Goal: Obtain resource: Download file/media

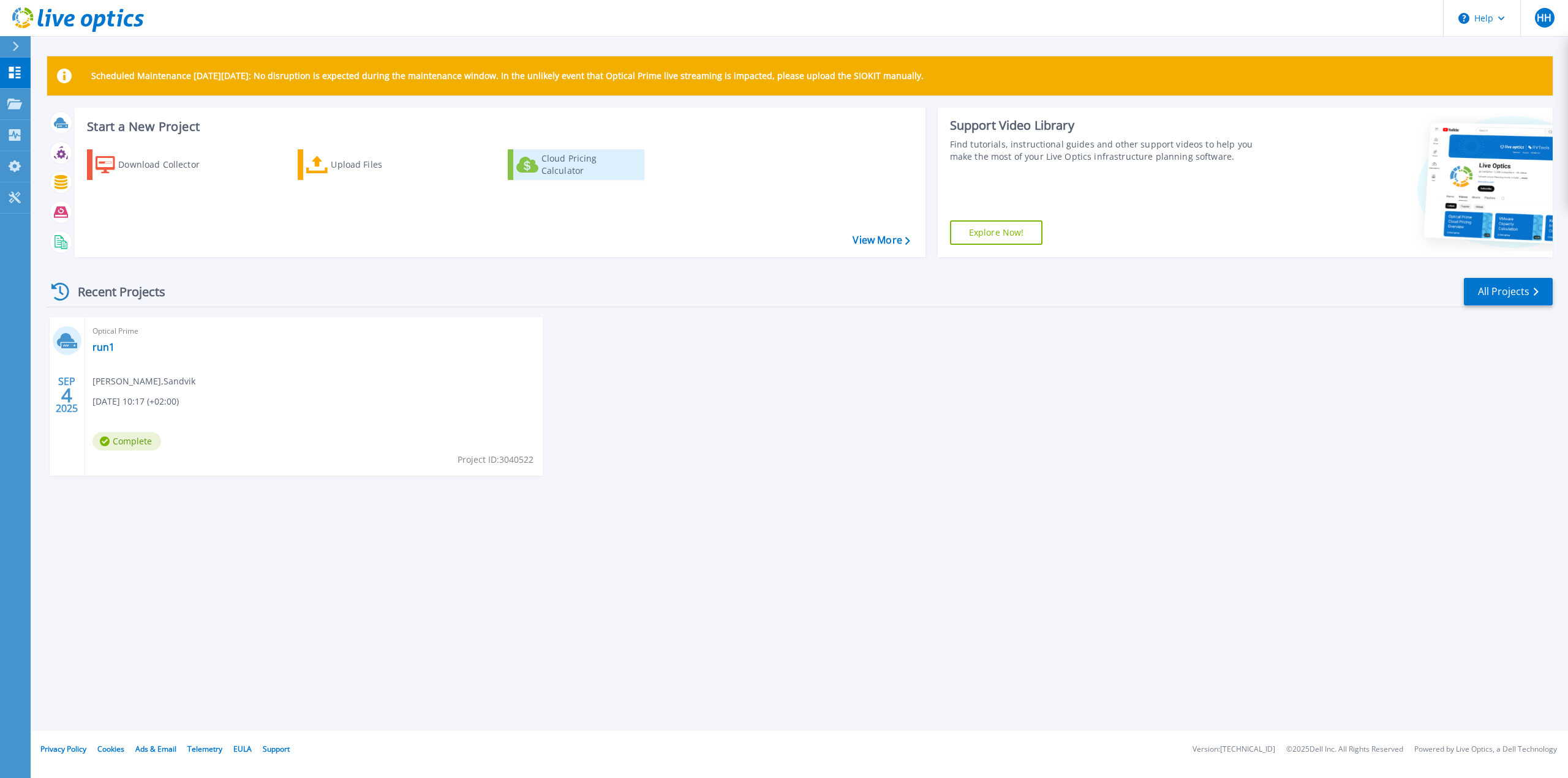
click at [602, 169] on div "Cloud Pricing Calculator" at bounding box center [590, 165] width 98 height 25
click at [98, 348] on link "run1" at bounding box center [103, 347] width 22 height 12
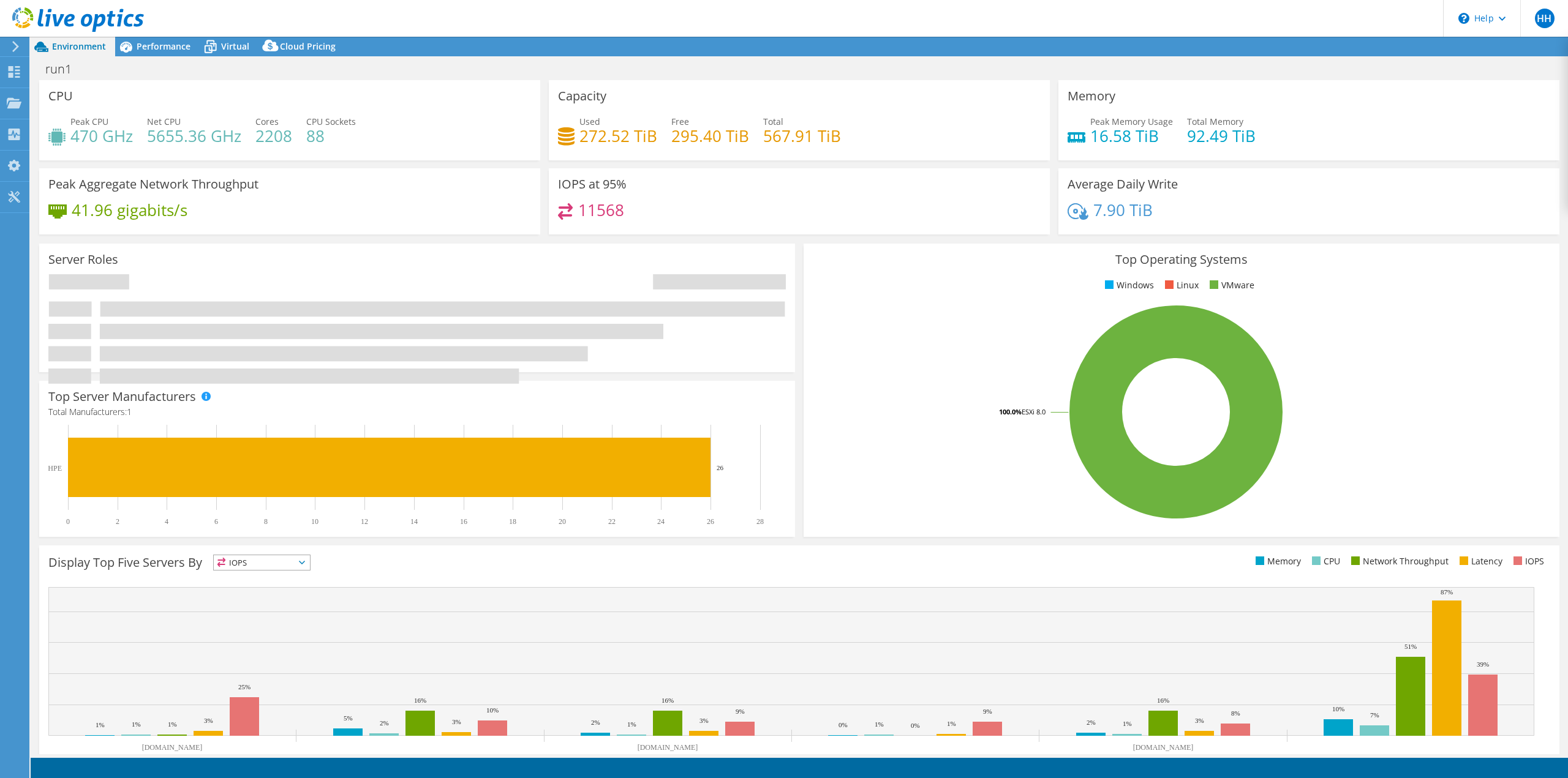
select select "USD"
click at [310, 47] on span "Cloud Pricing" at bounding box center [307, 46] width 56 height 12
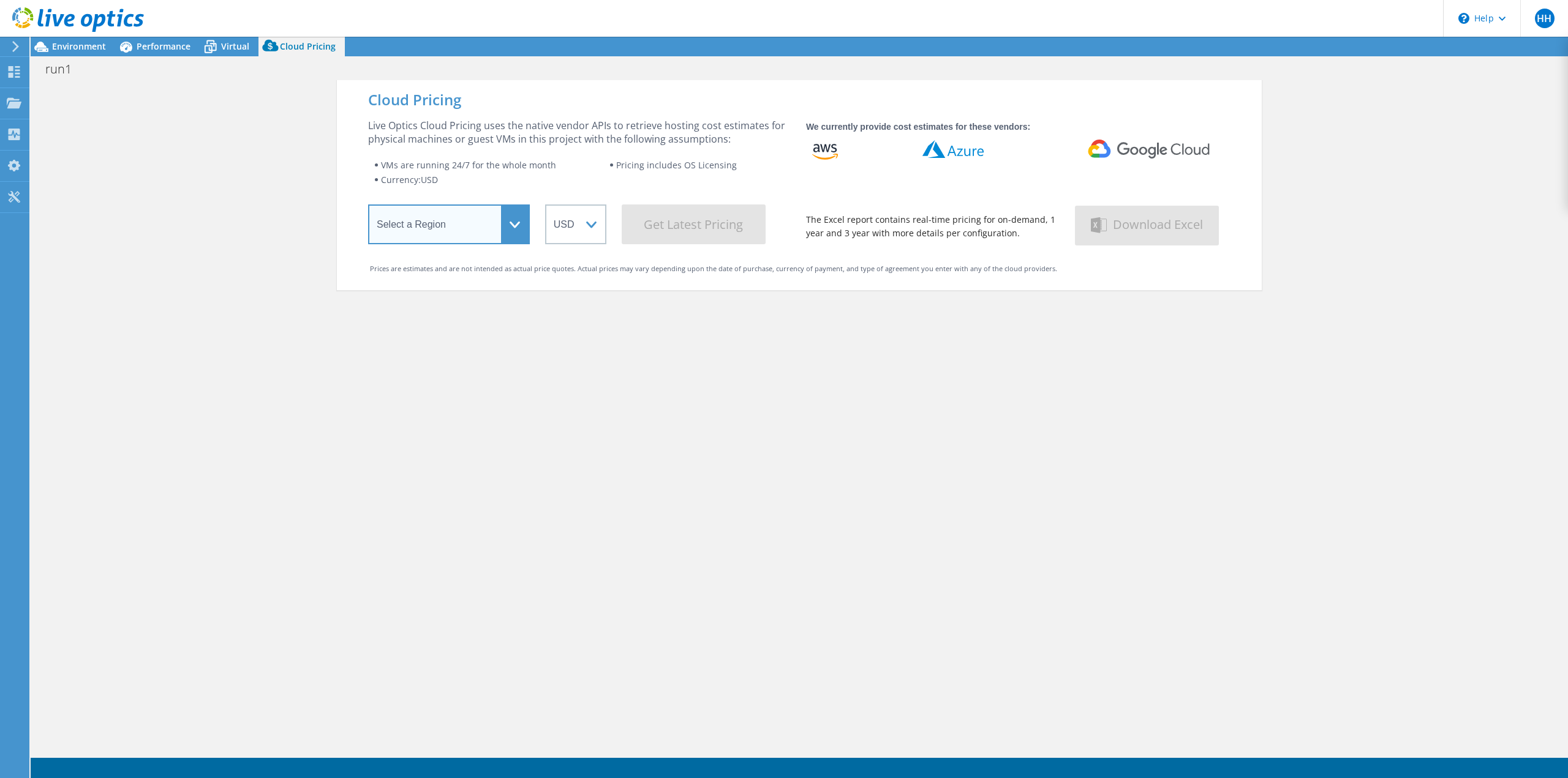
click at [507, 227] on select "Select a Region Asia Pacific (Hong Kong) Asia Pacific (Mumbai) Asia Pacific (Se…" at bounding box center [448, 224] width 162 height 40
select select "EUFrankfurt"
click at [368, 207] on select "Select a Region Asia Pacific (Hong Kong) Asia Pacific (Mumbai) Asia Pacific (Se…" at bounding box center [448, 224] width 162 height 40
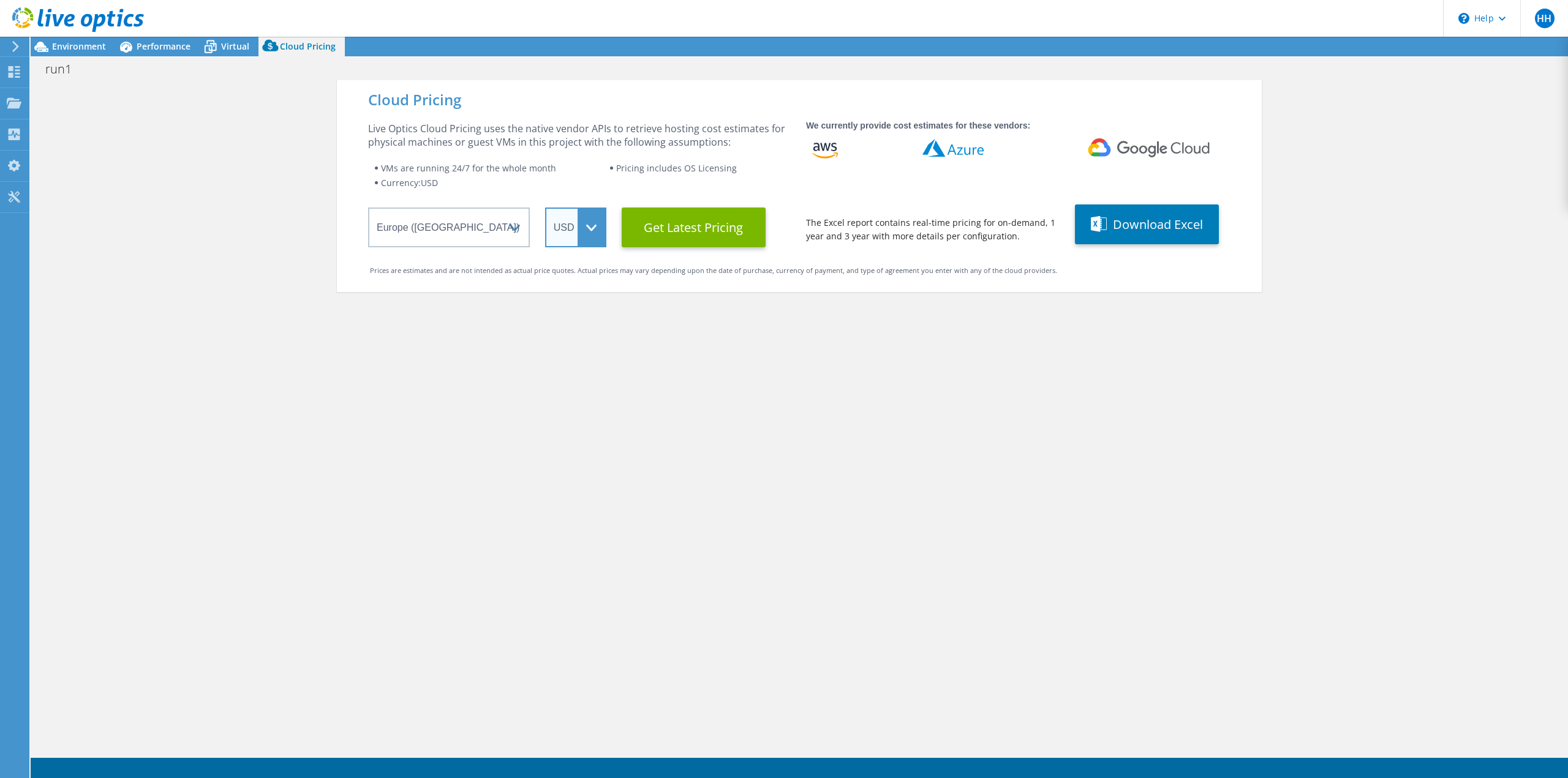
click at [591, 231] on select "ARS AUD BRL CAD CHF CLP CNY DKK EUR GBP HKD HUF INR JPY MXN MYR NOK NZD PEN SEK…" at bounding box center [576, 227] width 61 height 40
click at [545, 208] on select "ARS AUD BRL CAD CHF CLP CNY DKK EUR GBP HKD HUF INR JPY MXN MYR NOK NZD PEN SEK…" at bounding box center [576, 227] width 61 height 40
click at [699, 232] on Latest "Get Latest Pricing" at bounding box center [693, 227] width 144 height 40
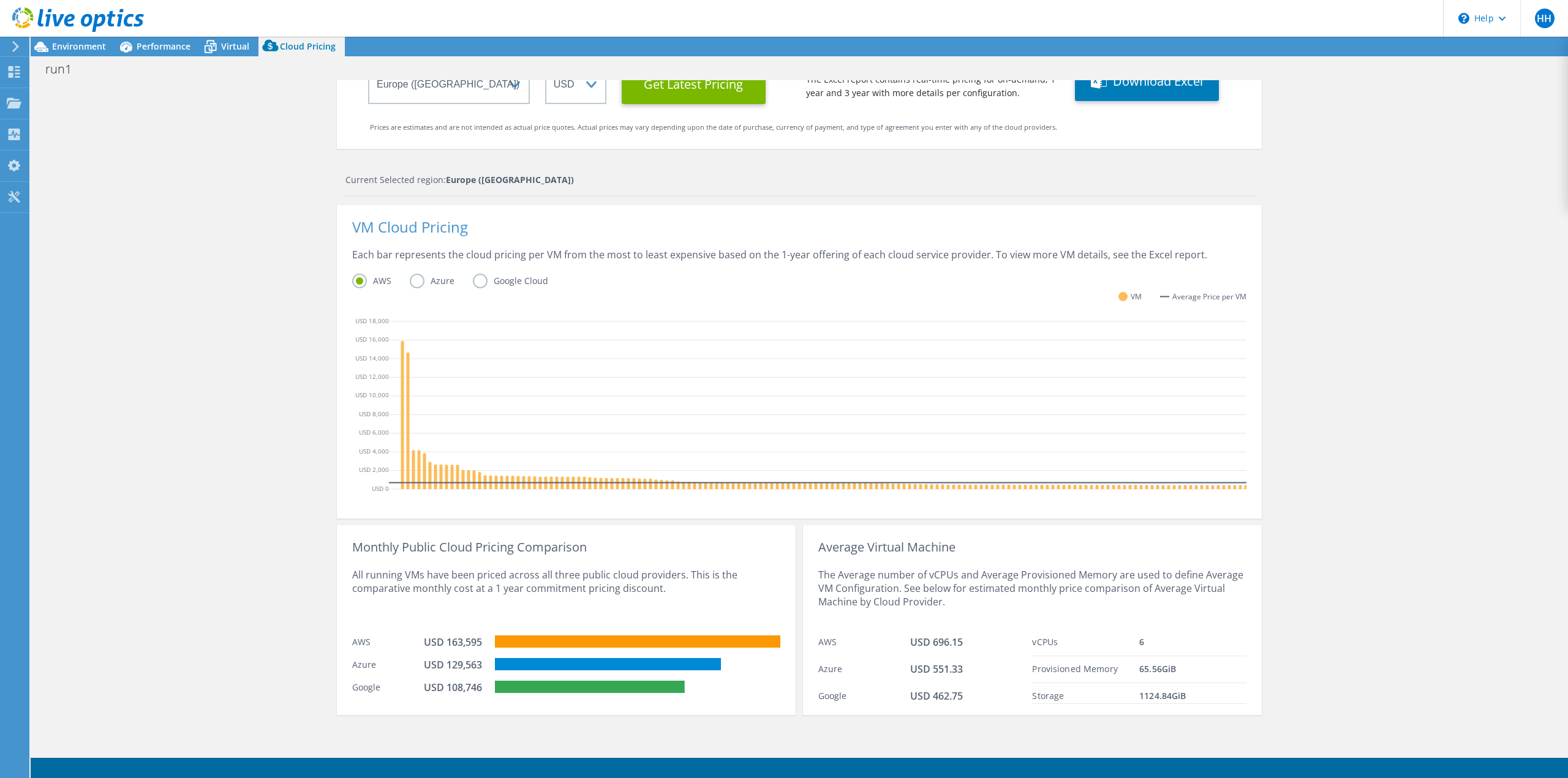
scroll to position [153, 0]
click at [411, 275] on label "Azure" at bounding box center [442, 280] width 63 height 14
click at [0, 0] on input "Azure" at bounding box center [0, 0] width 0 height 0
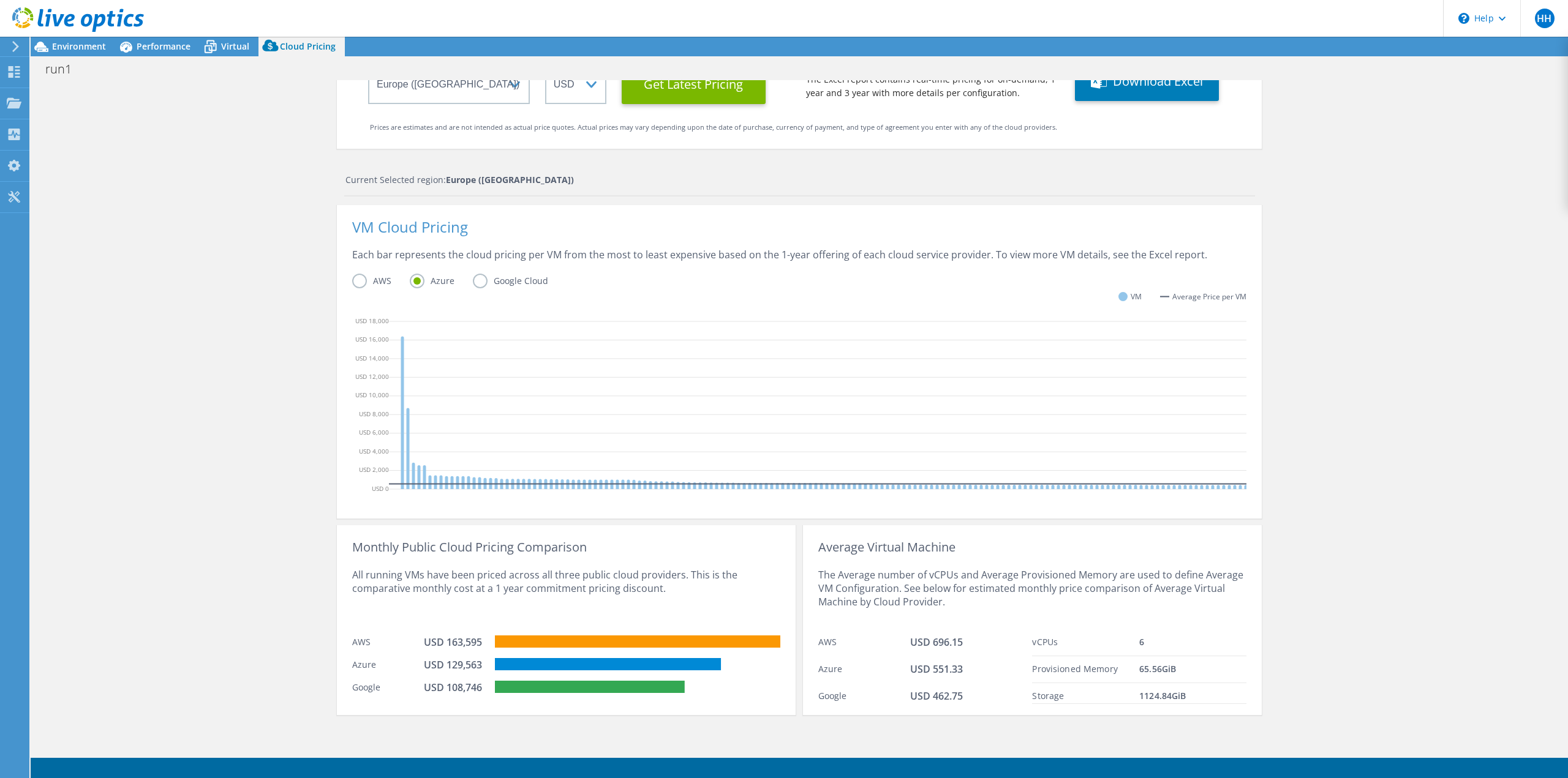
scroll to position [0, 0]
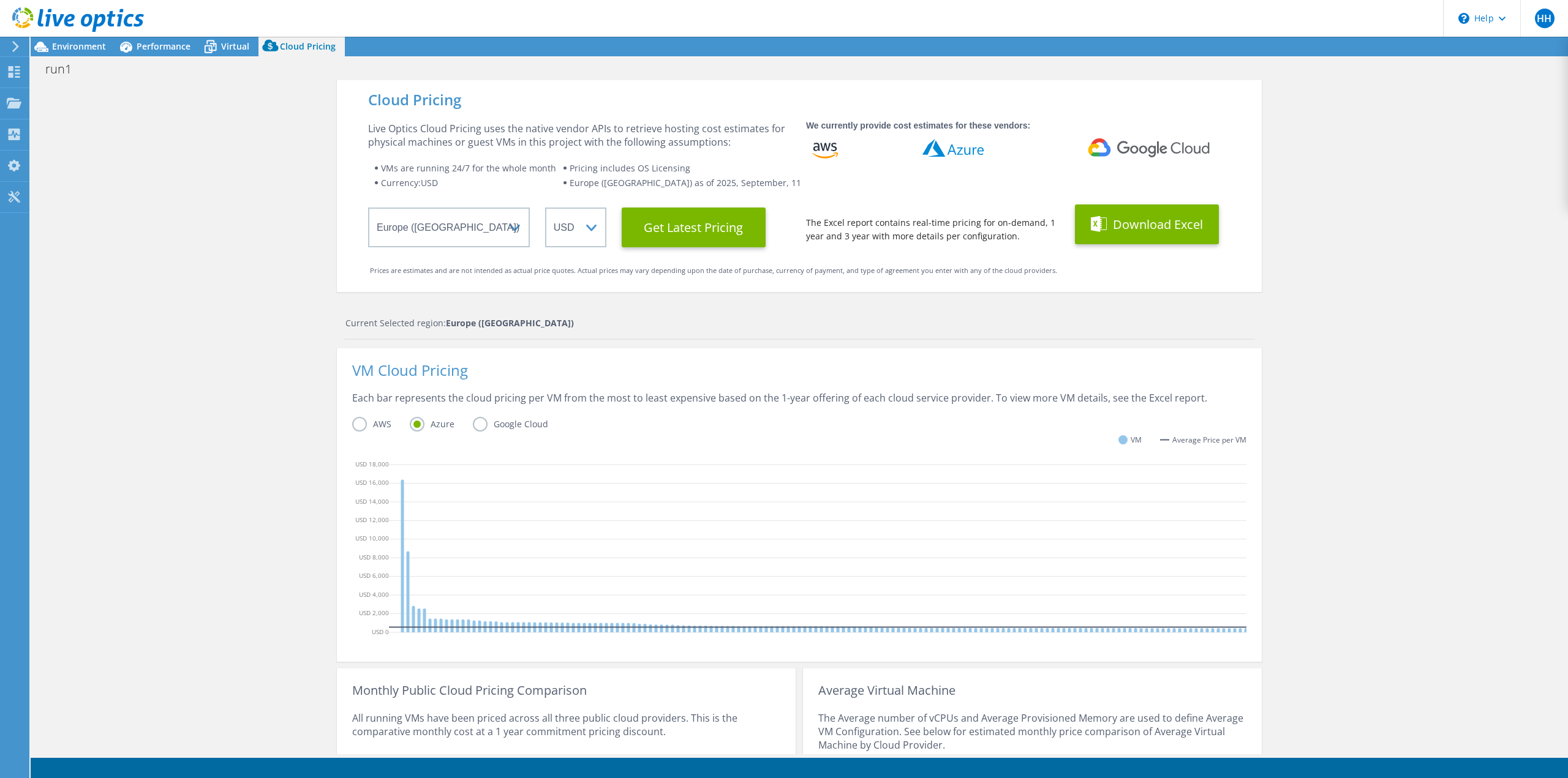
click at [1151, 227] on button "Download Excel" at bounding box center [1146, 224] width 144 height 40
